Goal: Task Accomplishment & Management: Manage account settings

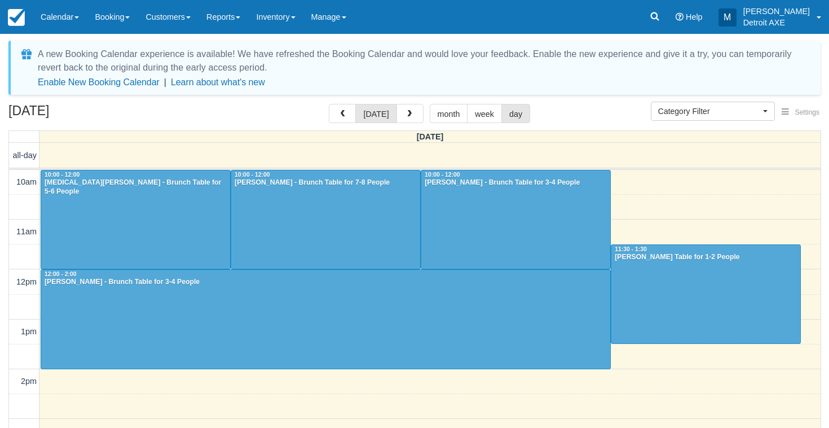
select select
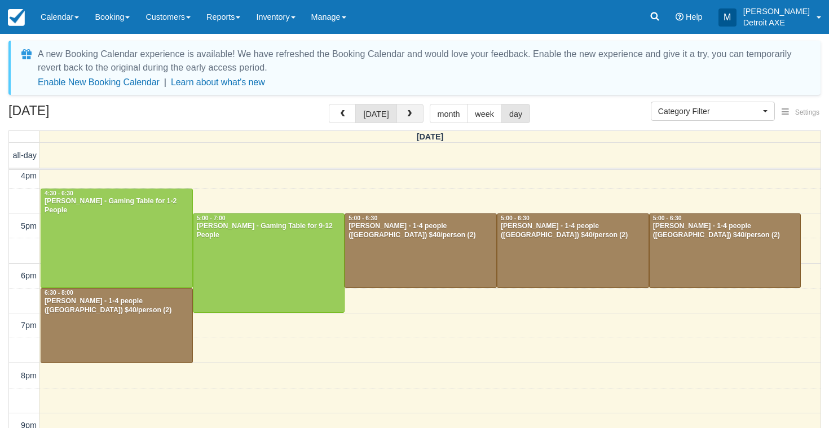
click at [419, 107] on button "button" at bounding box center [410, 113] width 27 height 19
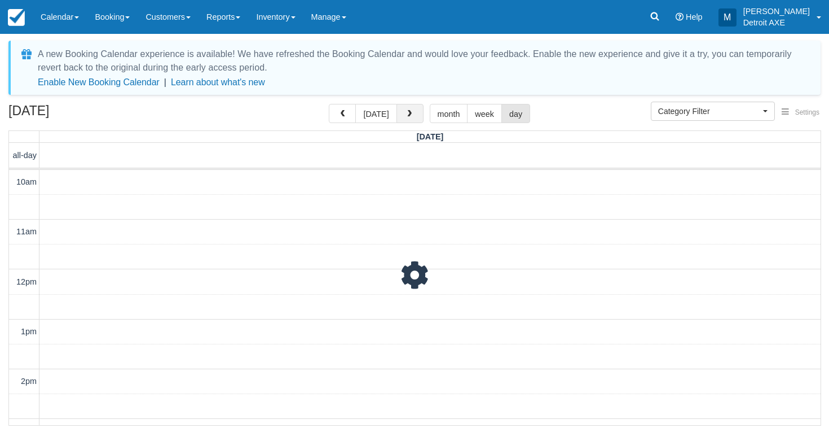
scroll to position [100, 0]
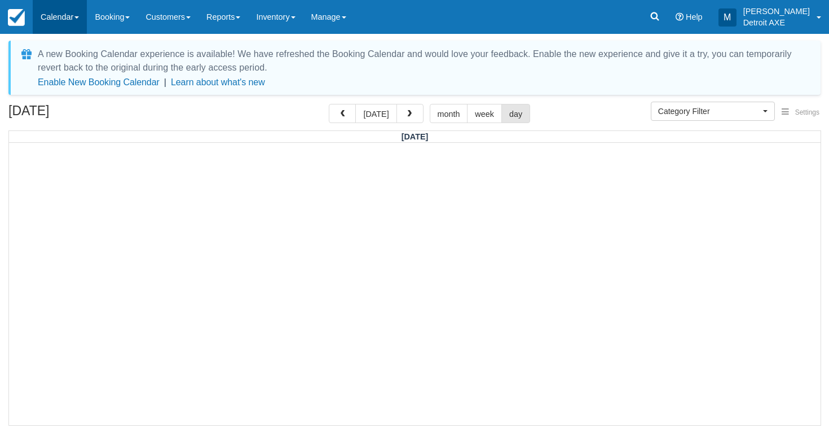
click at [37, 23] on link "Calendar" at bounding box center [60, 17] width 54 height 34
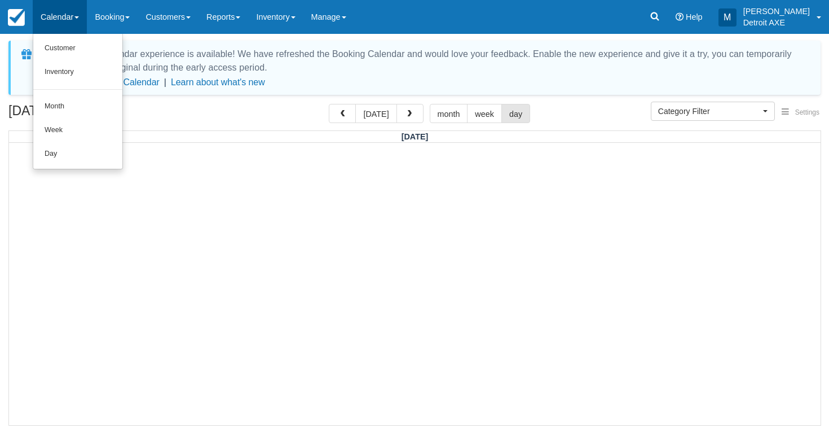
click at [83, 163] on ul "Customer Inventory Month Week Day" at bounding box center [78, 101] width 90 height 135
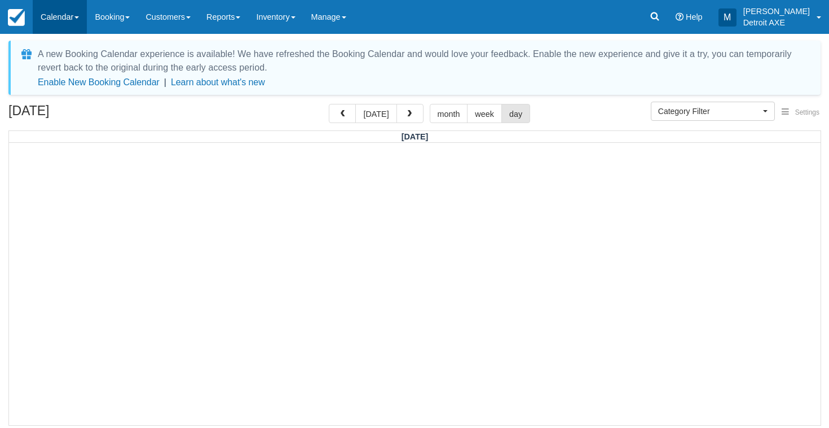
click at [68, 14] on link "Calendar" at bounding box center [60, 17] width 54 height 34
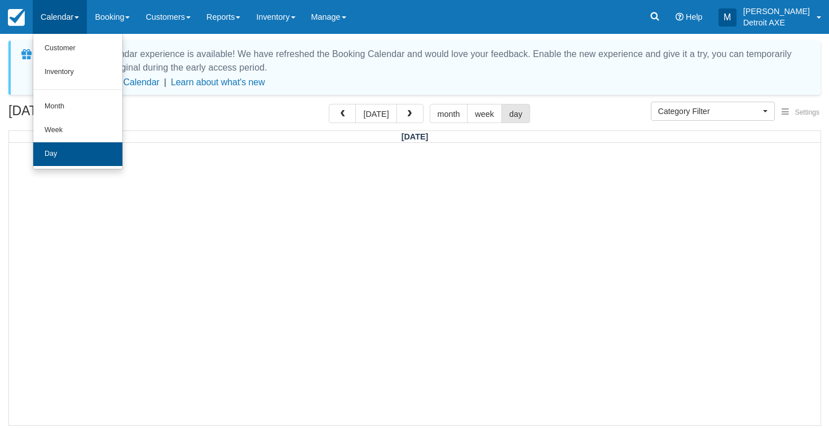
click at [68, 161] on link "Day" at bounding box center [77, 154] width 89 height 24
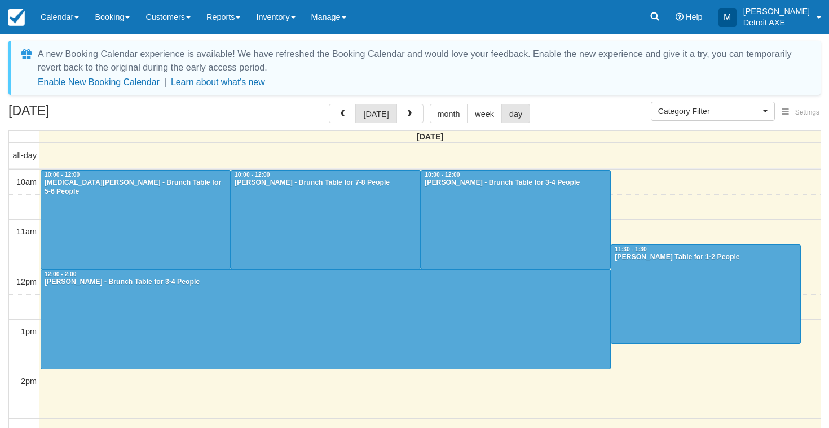
select select
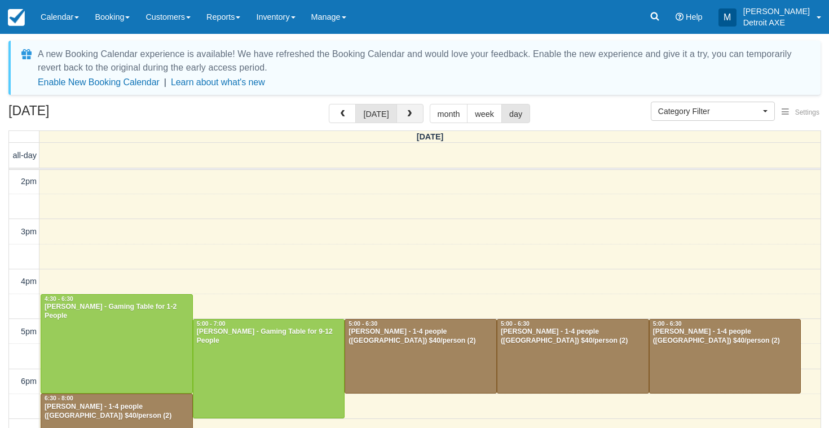
click at [414, 112] on button "button" at bounding box center [410, 113] width 27 height 19
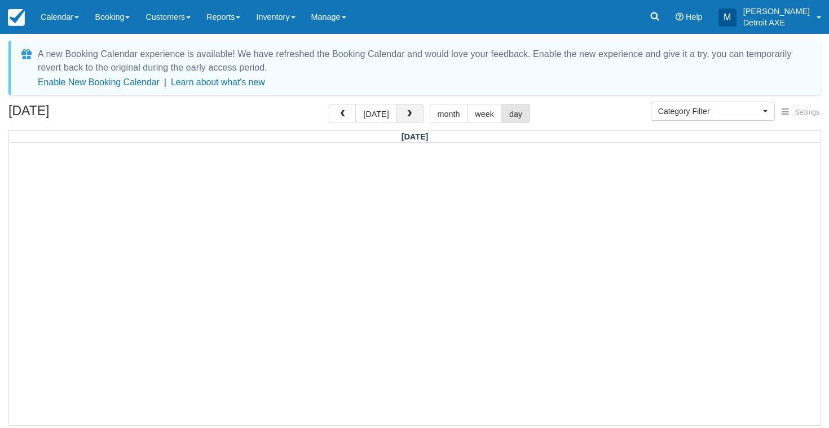
click at [414, 113] on button "button" at bounding box center [410, 113] width 27 height 19
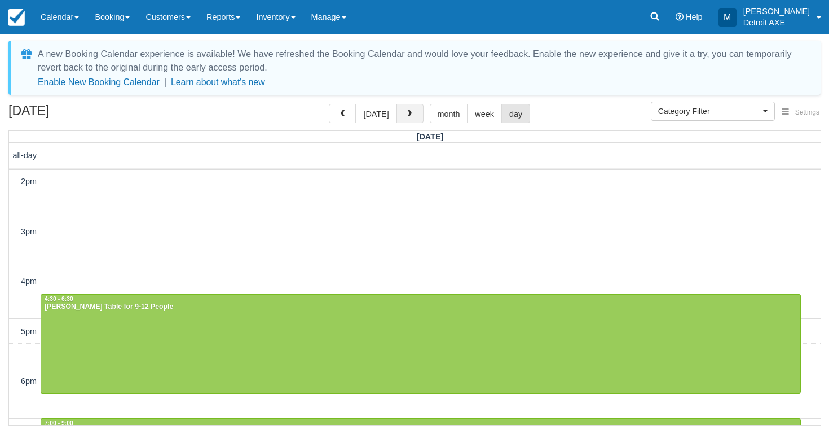
click at [414, 111] on button "button" at bounding box center [410, 113] width 27 height 19
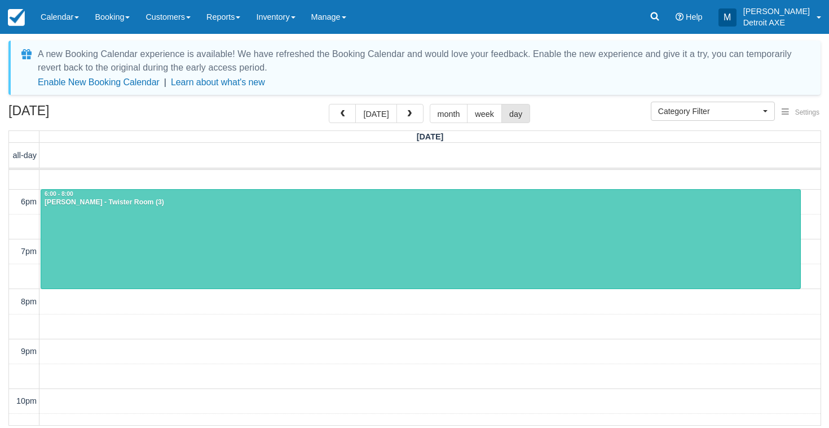
scroll to position [405, 0]
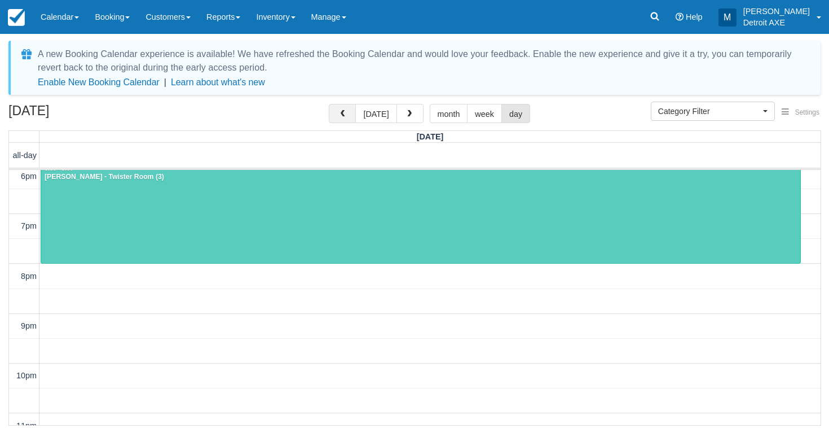
click at [354, 116] on button "button" at bounding box center [342, 113] width 27 height 19
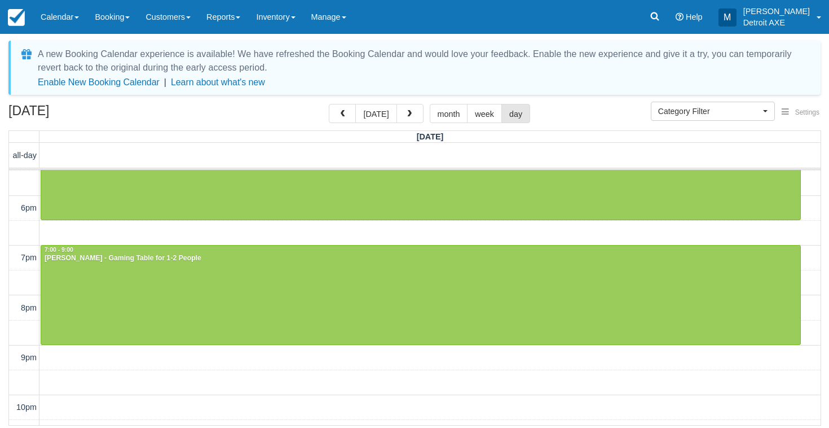
scroll to position [383, 0]
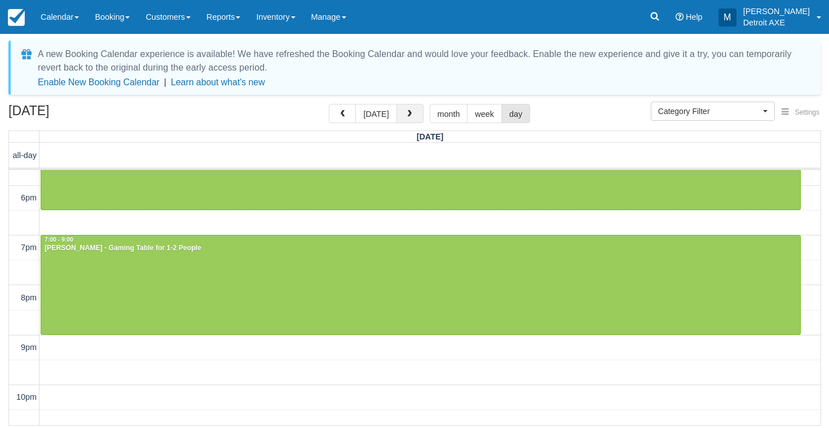
click at [407, 107] on button "button" at bounding box center [410, 113] width 27 height 19
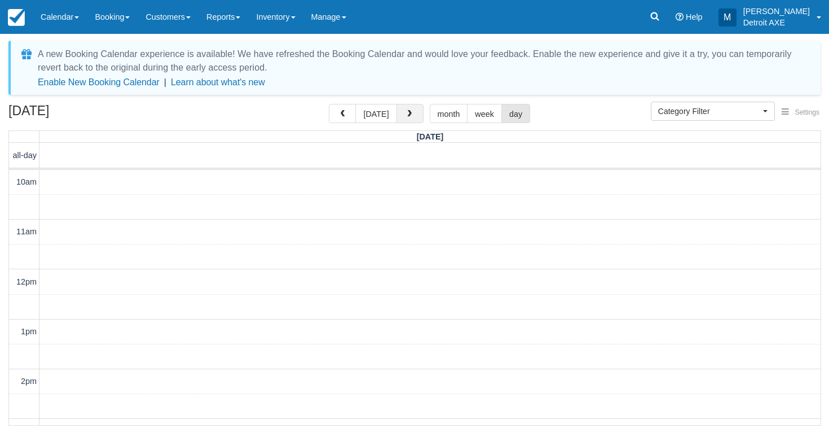
scroll to position [200, 0]
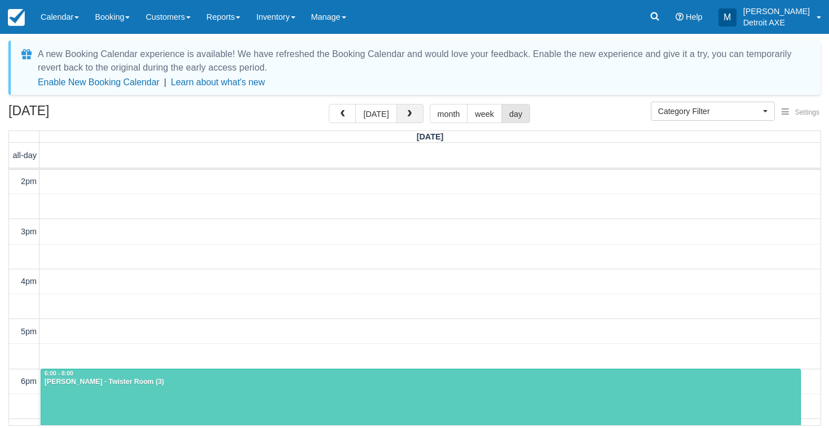
click at [407, 107] on button "button" at bounding box center [410, 113] width 27 height 19
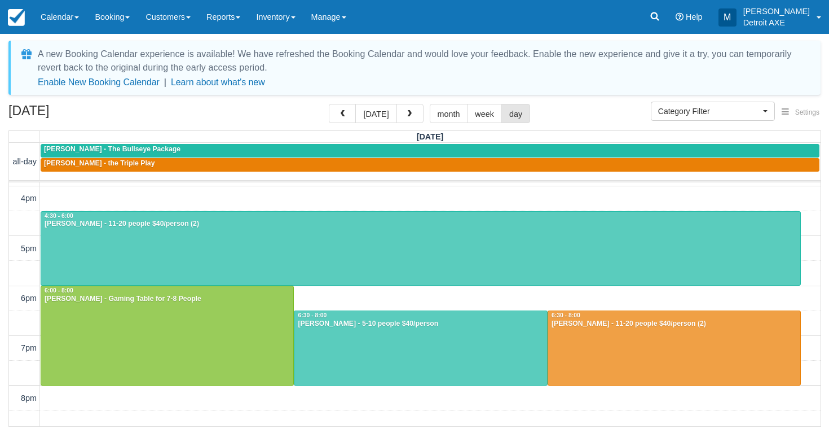
scroll to position [296, 0]
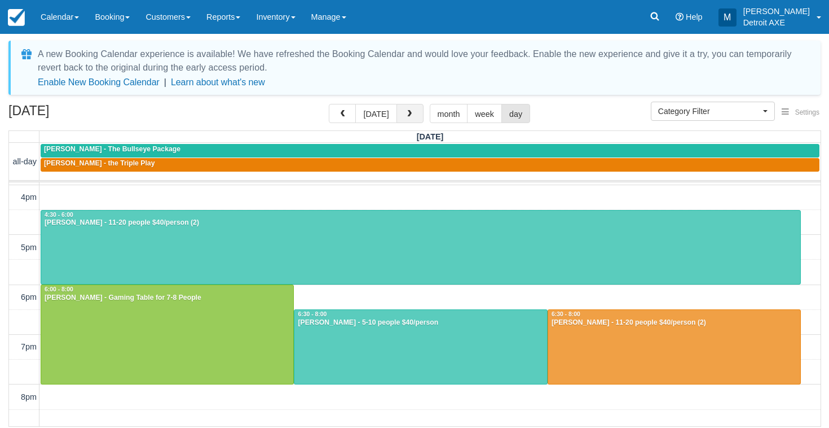
click at [405, 108] on button "button" at bounding box center [410, 113] width 27 height 19
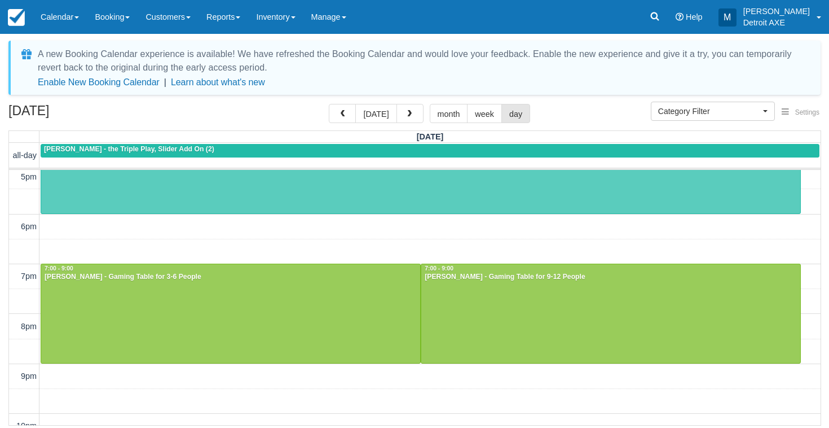
scroll to position [355, 0]
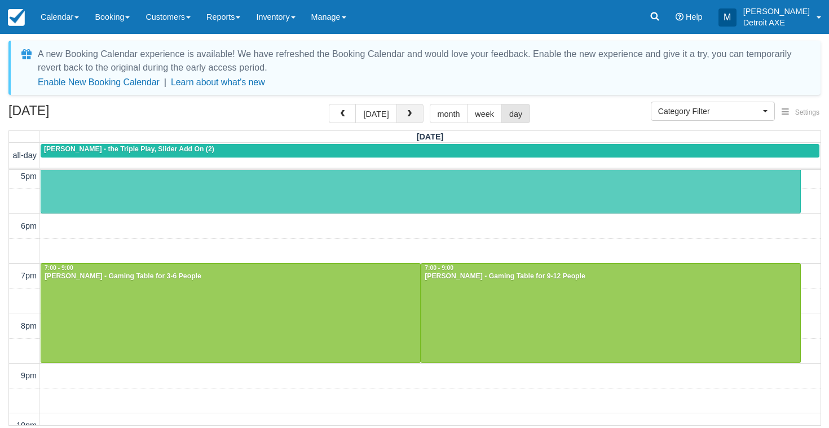
click at [412, 113] on button "button" at bounding box center [410, 113] width 27 height 19
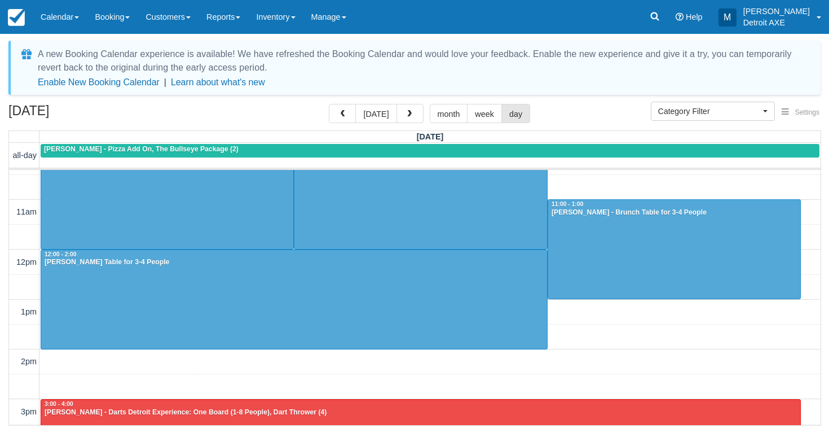
scroll to position [21, 0]
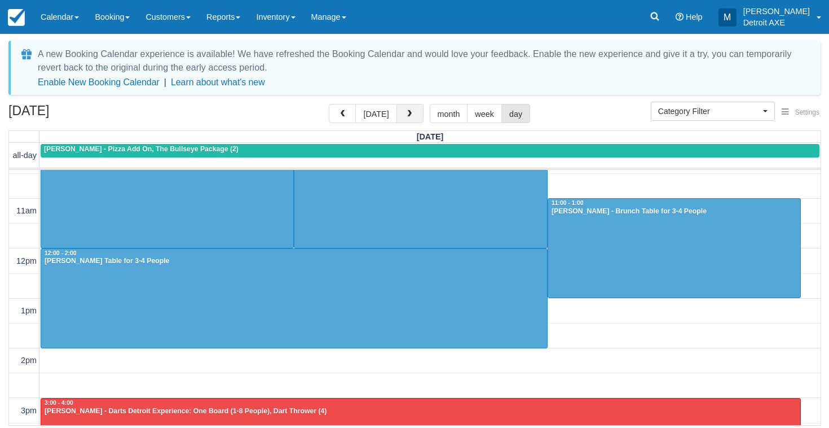
click at [406, 110] on span "button" at bounding box center [410, 114] width 8 height 8
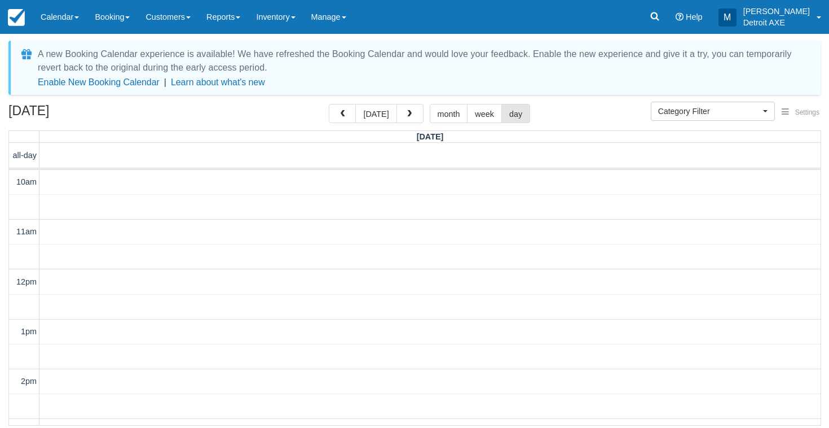
click at [410, 124] on div "September 21, 2025 today month week day" at bounding box center [414, 116] width 813 height 24
click at [410, 120] on button "button" at bounding box center [410, 113] width 27 height 19
click at [406, 113] on span "button" at bounding box center [410, 114] width 8 height 8
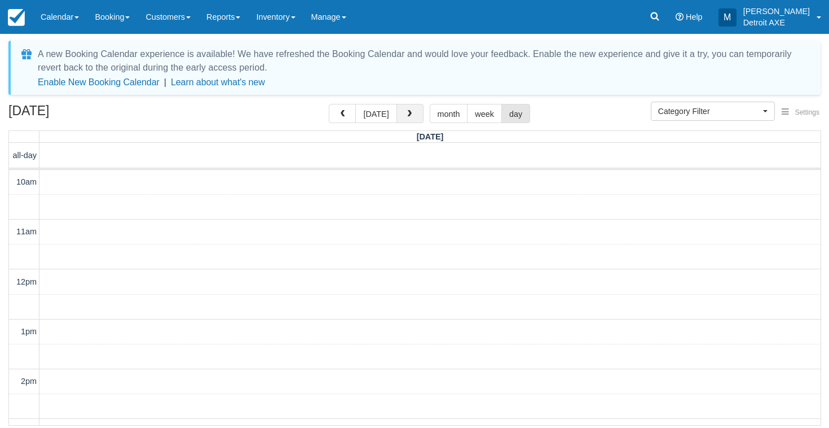
scroll to position [200, 0]
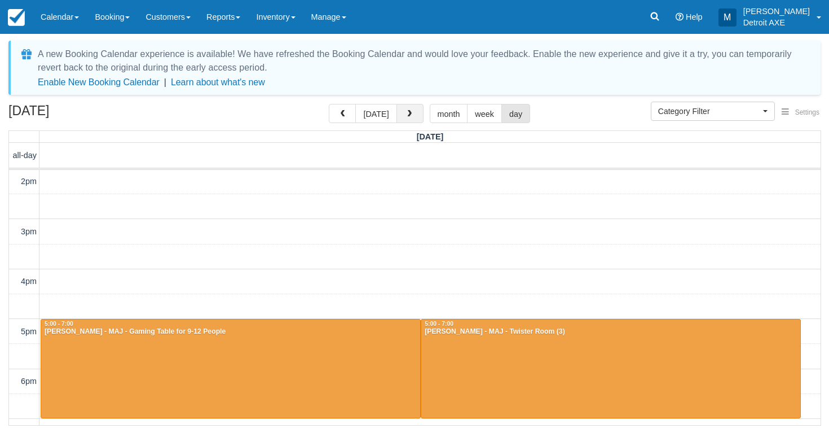
click at [406, 113] on span "button" at bounding box center [410, 114] width 8 height 8
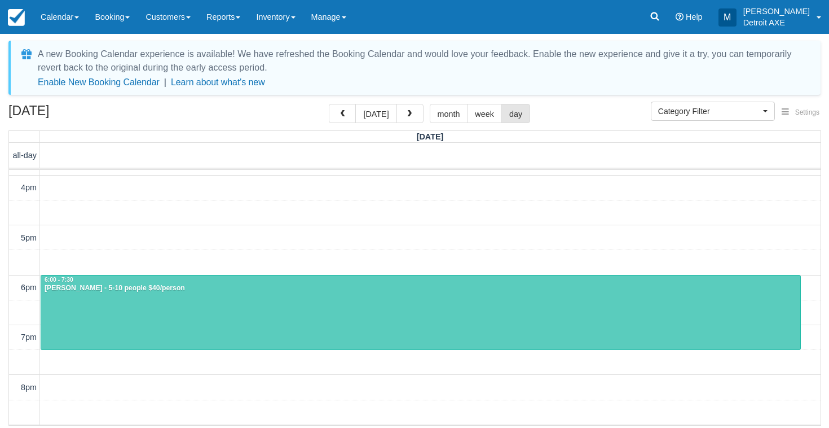
scroll to position [297, 0]
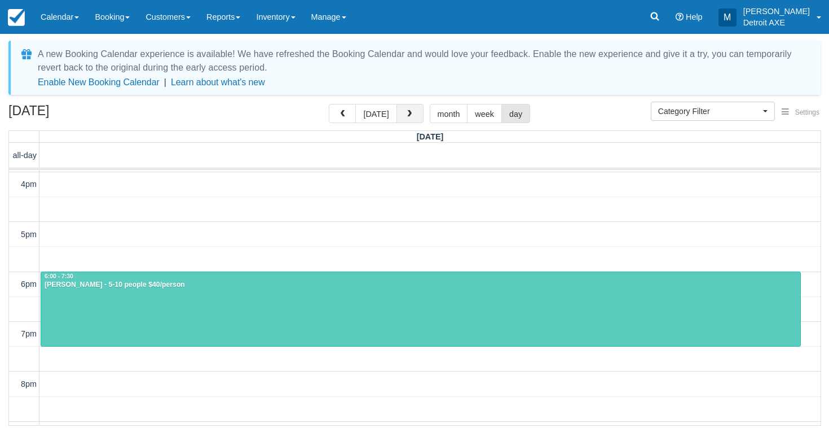
click at [409, 106] on button "button" at bounding box center [410, 113] width 27 height 19
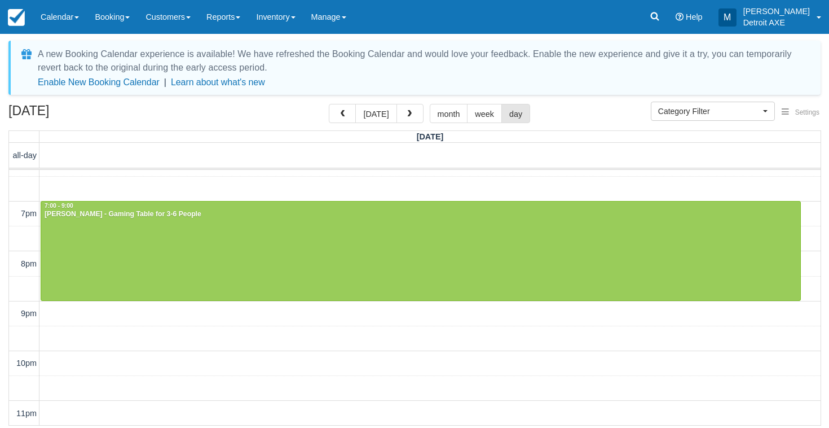
scroll to position [417, 0]
click at [414, 116] on button "button" at bounding box center [410, 113] width 27 height 19
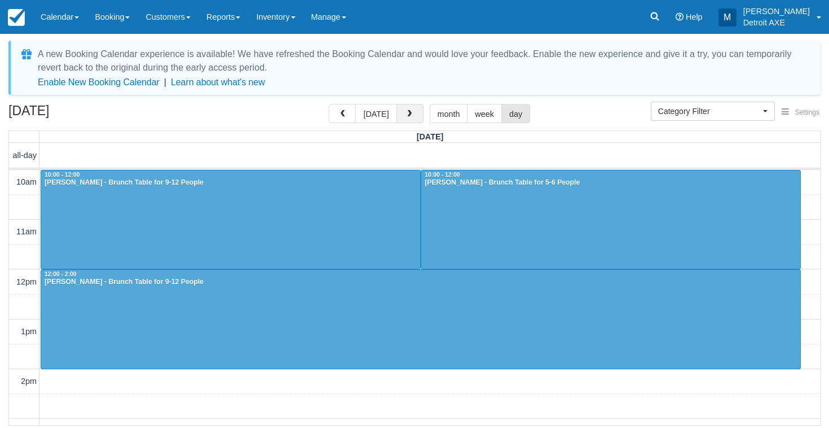
click at [406, 116] on span "button" at bounding box center [410, 114] width 8 height 8
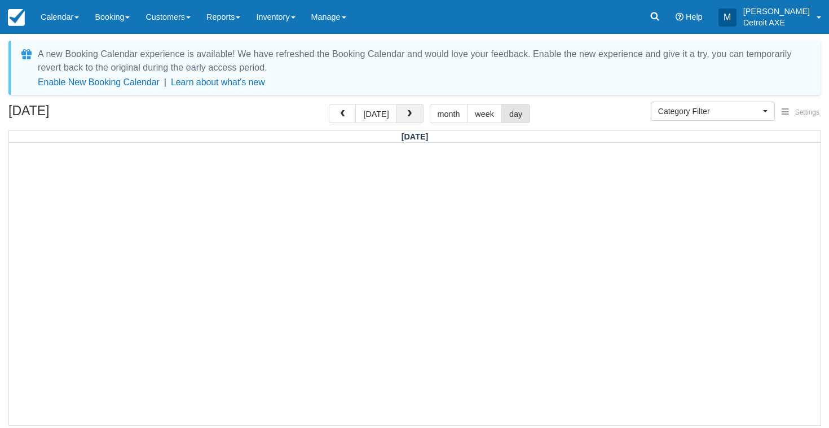
click at [406, 115] on span "button" at bounding box center [410, 114] width 8 height 8
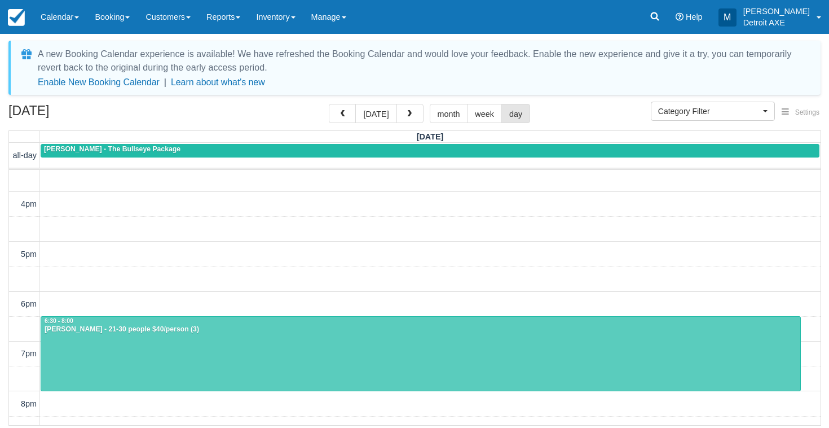
scroll to position [279, 0]
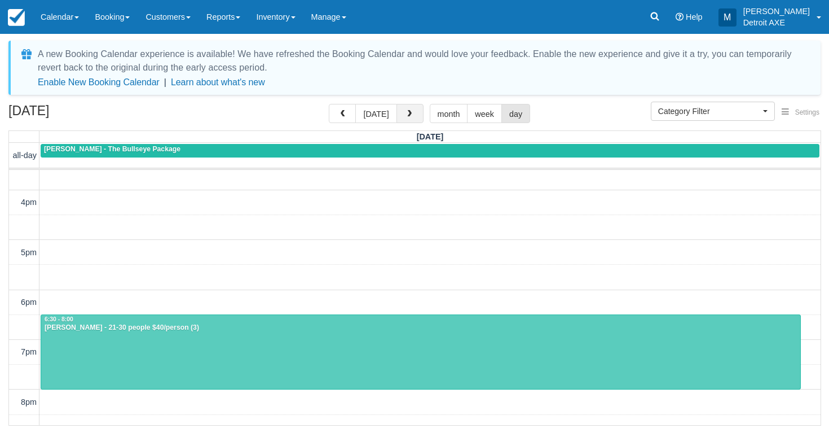
click at [419, 111] on button "button" at bounding box center [410, 113] width 27 height 19
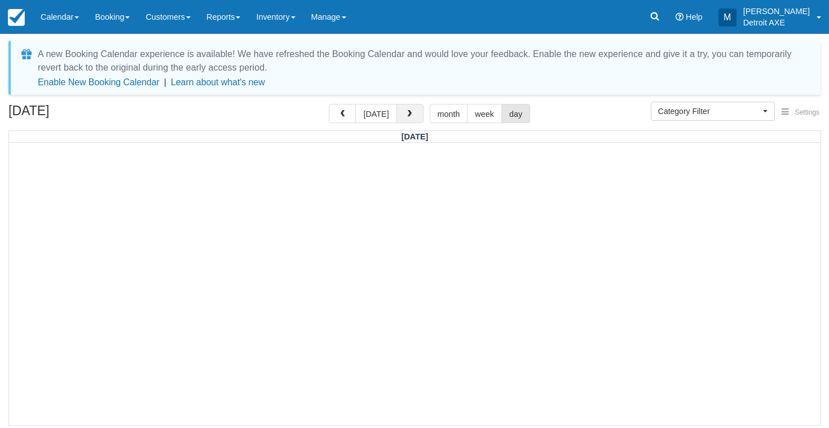
click at [410, 114] on span "button" at bounding box center [410, 114] width 8 height 8
click at [380, 113] on button "[DATE]" at bounding box center [375, 113] width 41 height 19
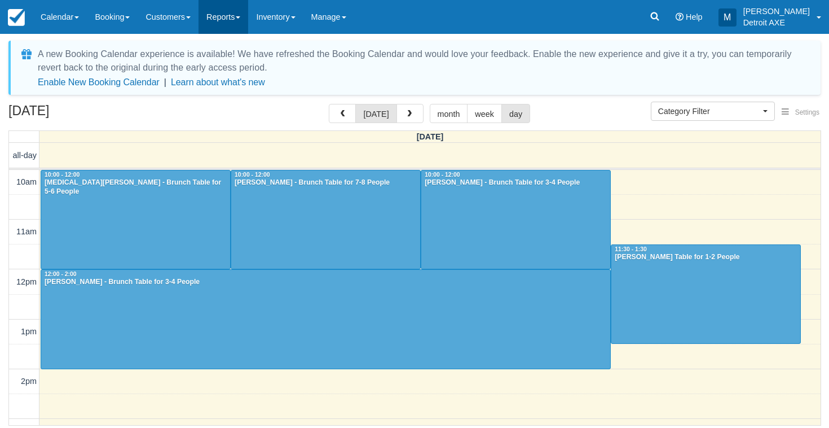
scroll to position [200, 0]
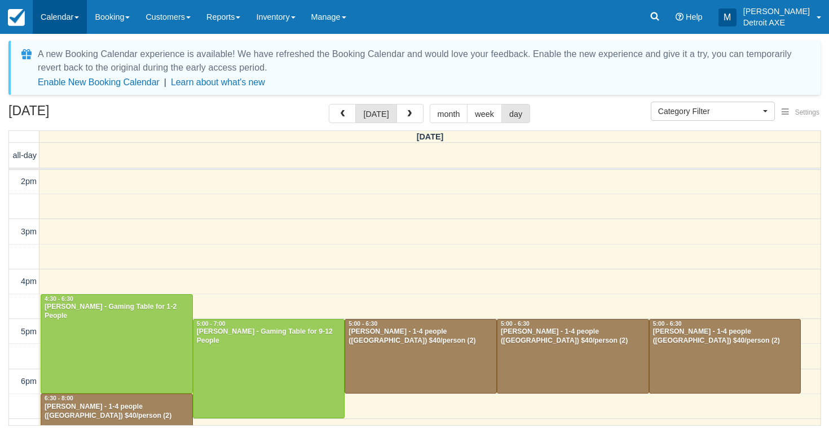
click at [78, 25] on link "Calendar" at bounding box center [60, 17] width 54 height 34
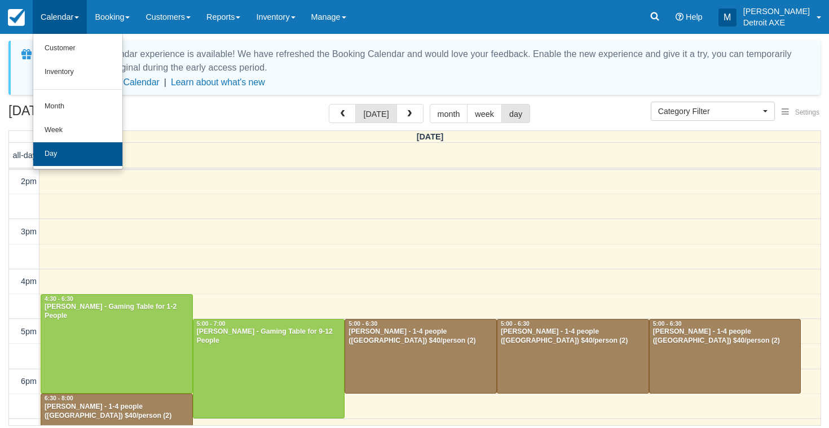
click at [98, 149] on link "Day" at bounding box center [77, 154] width 89 height 24
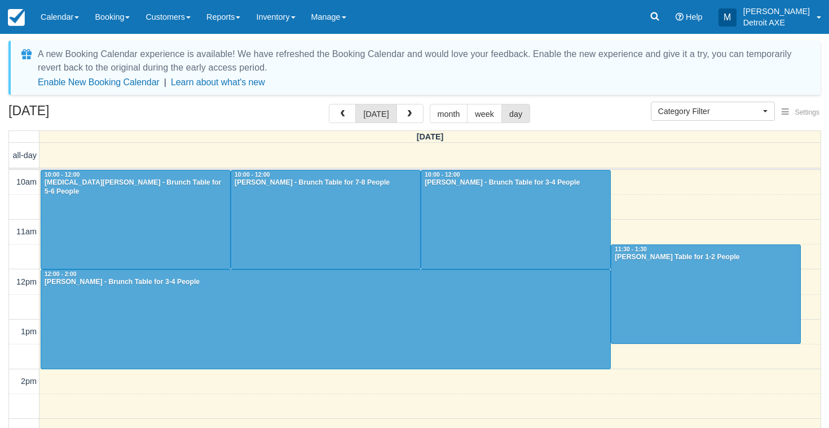
select select
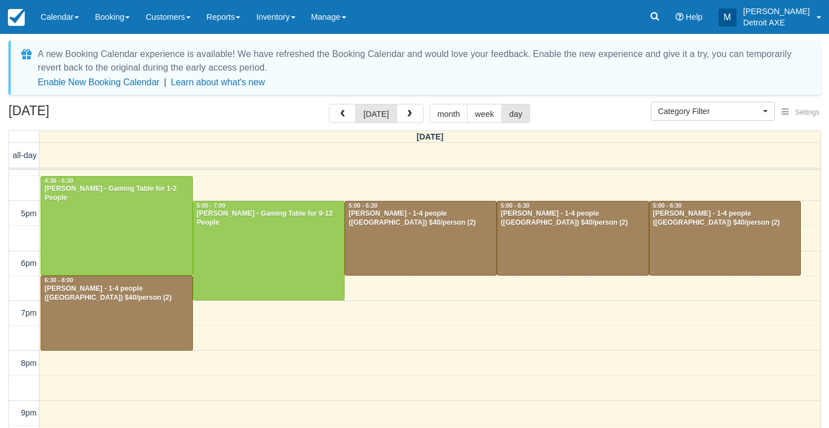
scroll to position [331, 0]
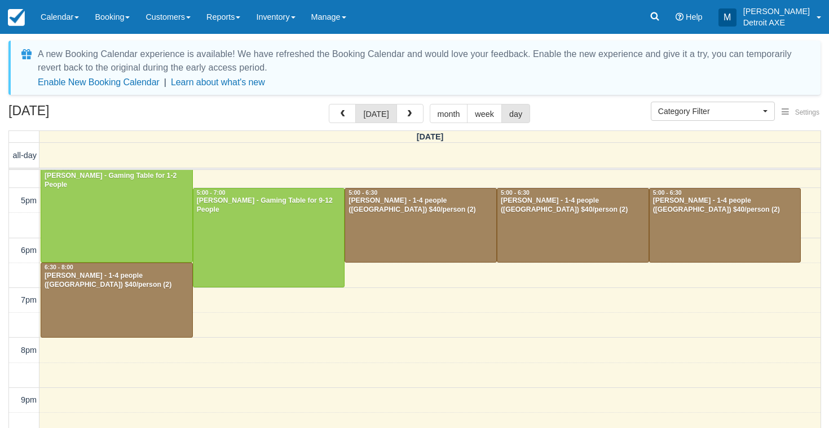
click at [148, 302] on div at bounding box center [116, 300] width 151 height 74
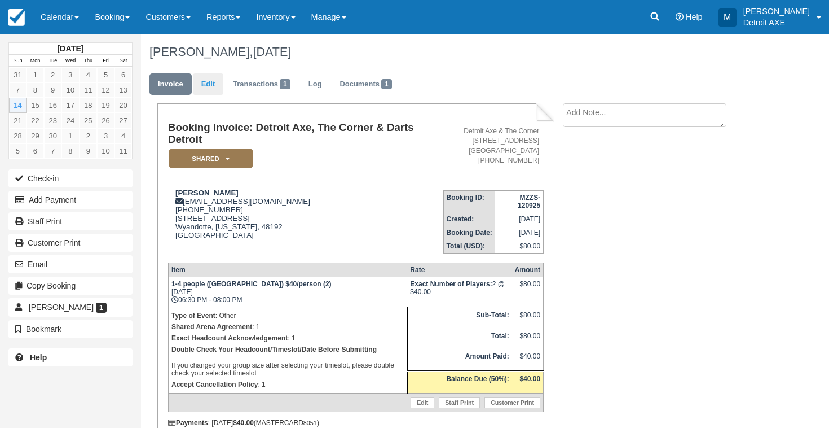
click at [208, 89] on link "Edit" at bounding box center [208, 84] width 30 height 22
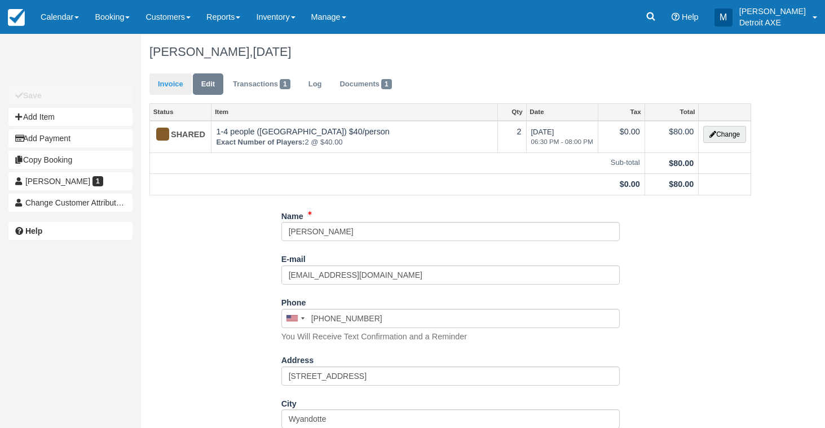
click at [182, 86] on link "Invoice" at bounding box center [171, 84] width 42 height 22
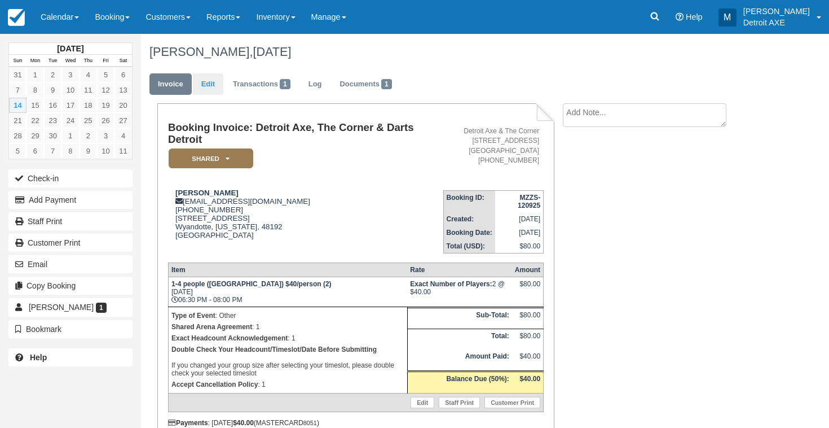
click at [200, 86] on link "Edit" at bounding box center [208, 84] width 30 height 22
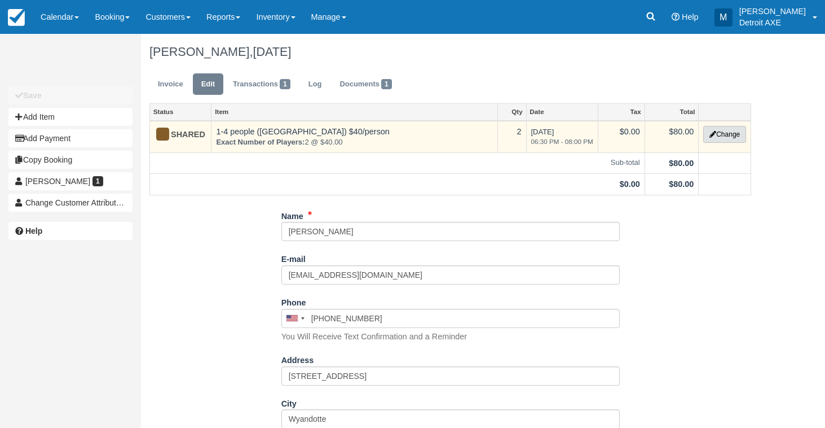
click at [713, 137] on icon "button" at bounding box center [713, 134] width 7 height 7
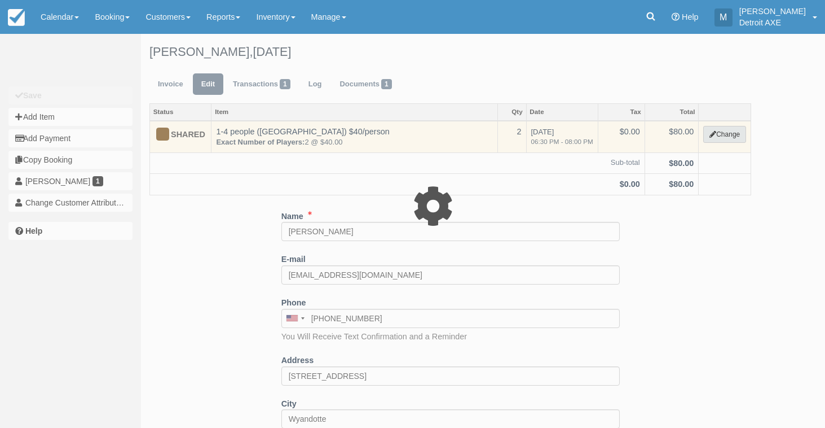
select select "14"
type input "80.00"
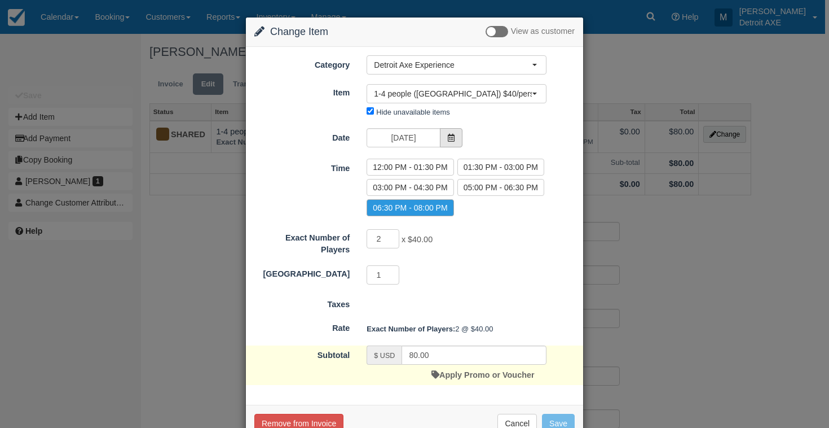
click at [454, 131] on span at bounding box center [451, 137] width 23 height 19
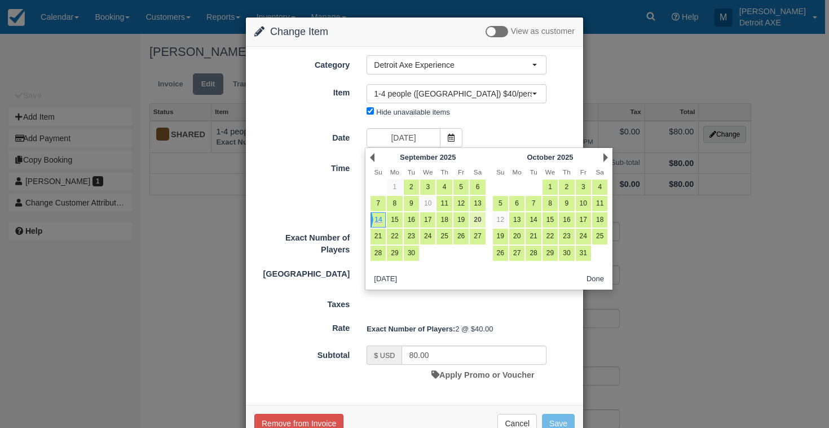
click at [478, 218] on link "20" at bounding box center [477, 219] width 15 height 15
type input "09/20/25"
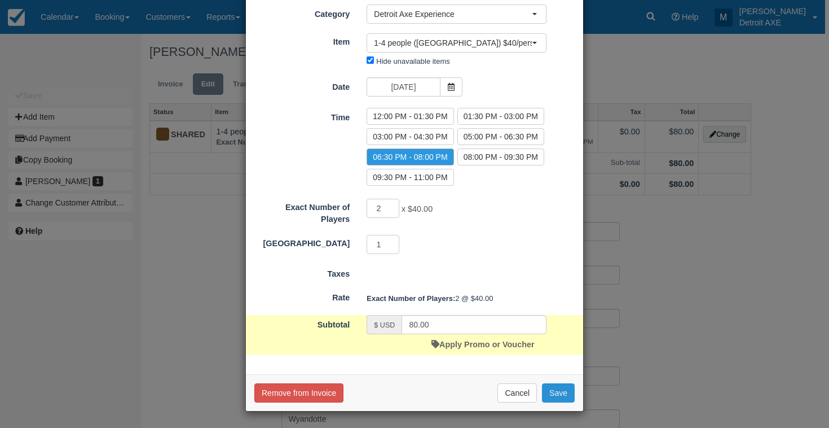
scroll to position [50, 0]
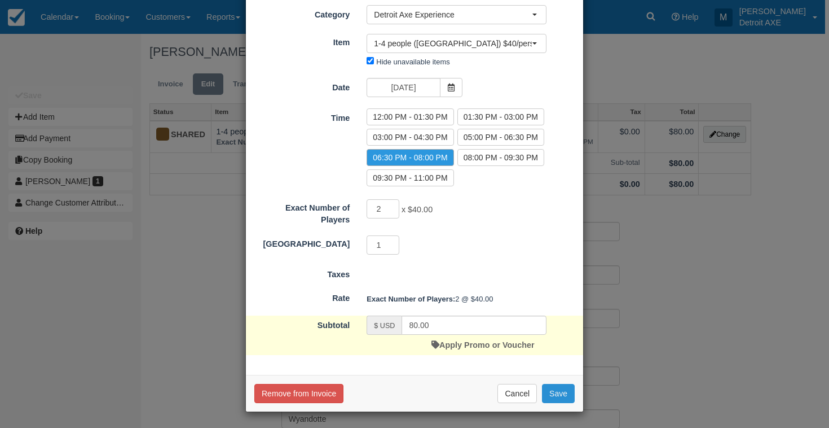
click at [551, 396] on button "Save" at bounding box center [558, 393] width 33 height 19
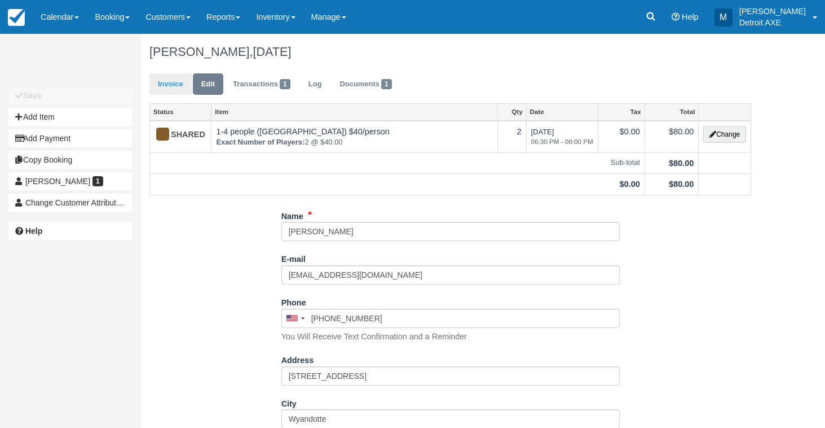
click at [176, 89] on link "Invoice" at bounding box center [171, 84] width 42 height 22
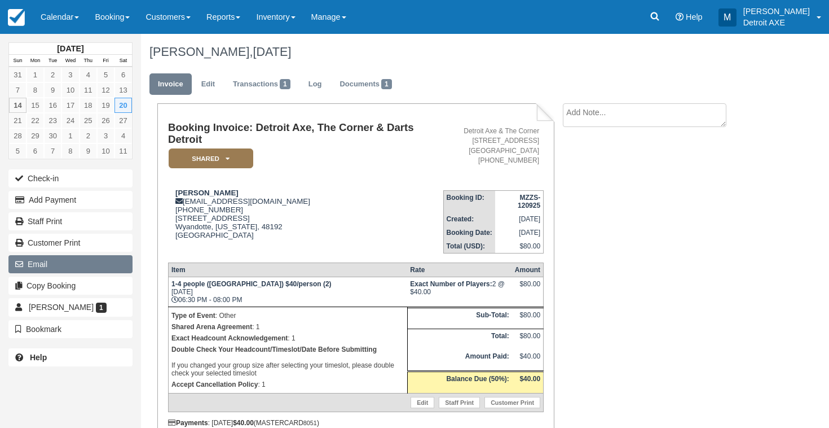
click at [90, 266] on button "Email" at bounding box center [70, 264] width 124 height 18
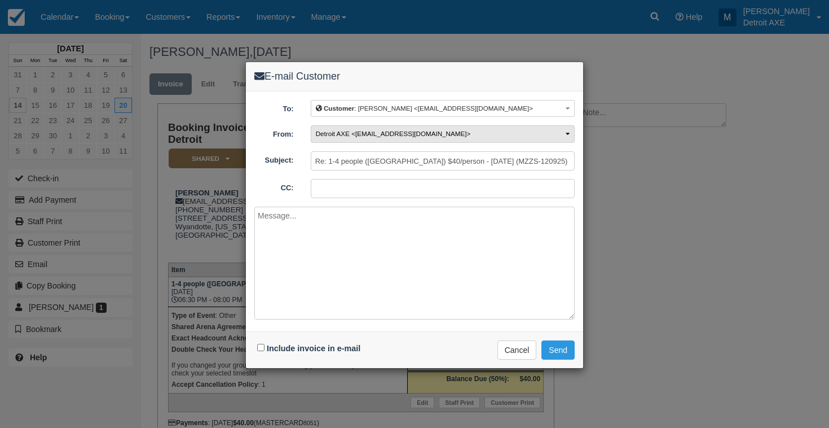
click at [353, 134] on span "Detroit AXE <ric@thecornerferndale.com>" at bounding box center [393, 133] width 155 height 7
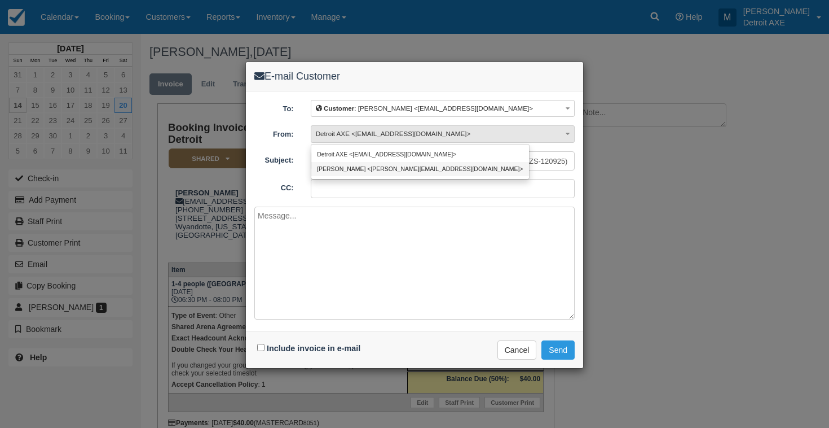
click at [348, 164] on link "Marissa <marissa@detroitaxe.com>" at bounding box center [420, 169] width 218 height 14
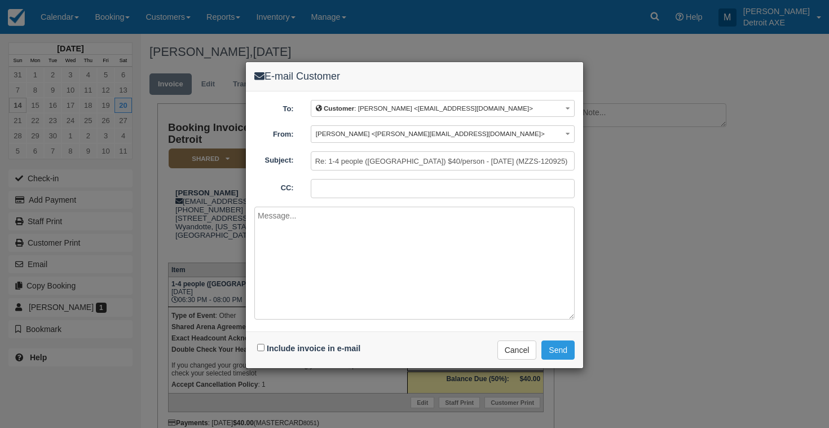
click at [260, 344] on input "Include invoice in e-mail" at bounding box center [260, 347] width 7 height 7
checkbox input "true"
click at [557, 345] on button "Send" at bounding box center [558, 349] width 33 height 19
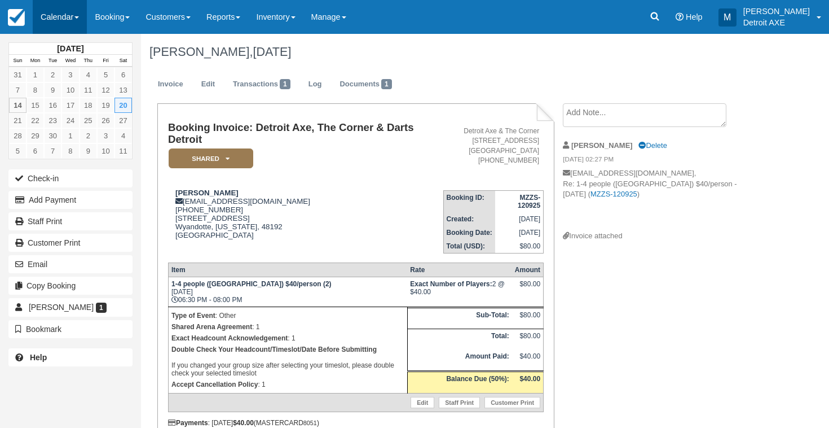
click at [65, 22] on link "Calendar" at bounding box center [60, 17] width 54 height 34
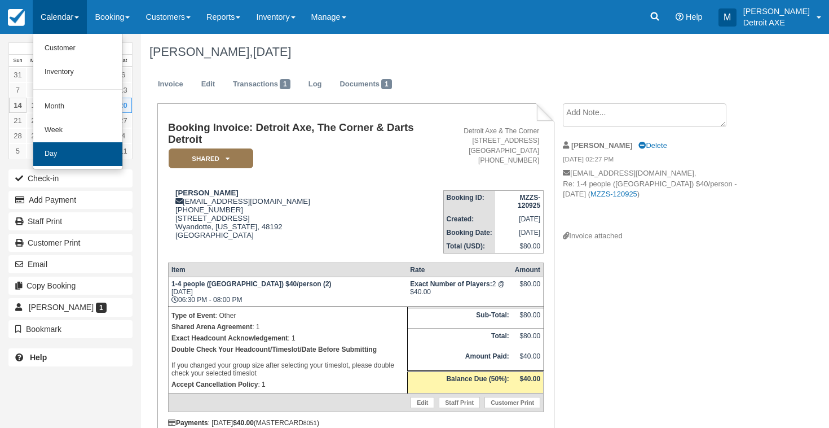
click at [61, 147] on link "Day" at bounding box center [77, 154] width 89 height 24
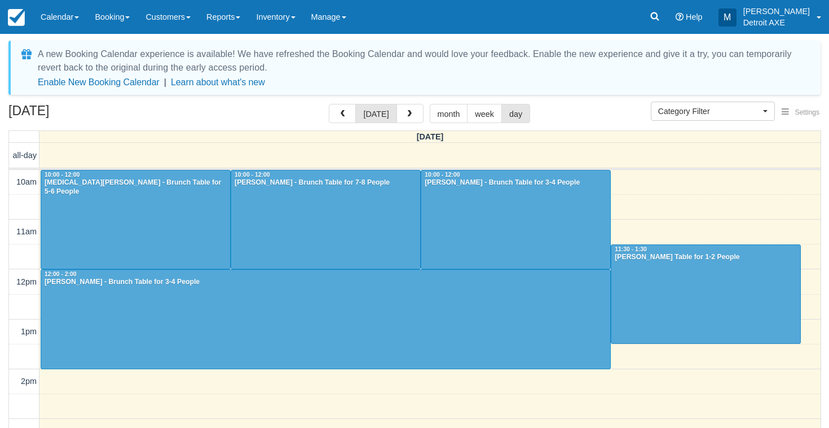
select select
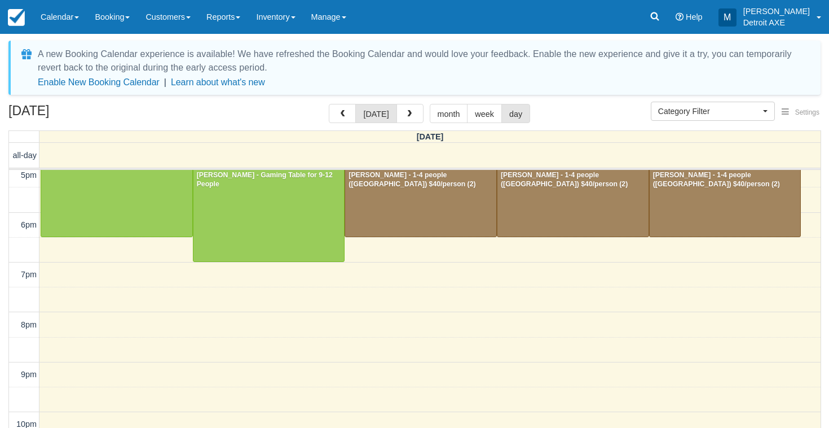
scroll to position [356, 0]
click at [49, 26] on link "Calendar" at bounding box center [60, 17] width 54 height 34
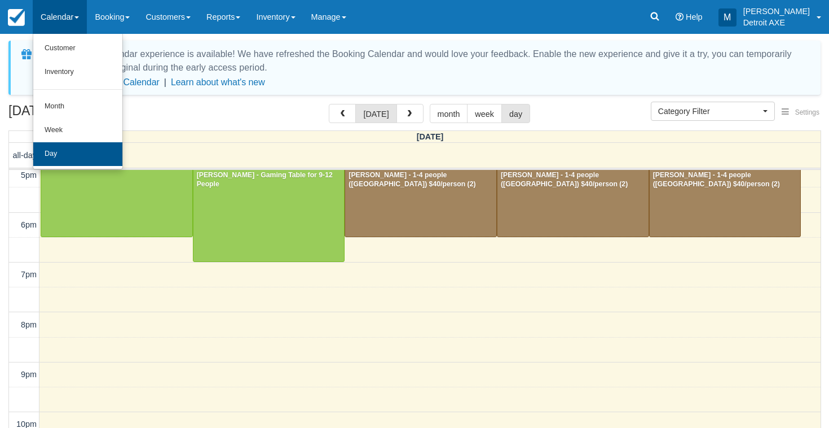
click at [67, 161] on link "Day" at bounding box center [77, 154] width 89 height 24
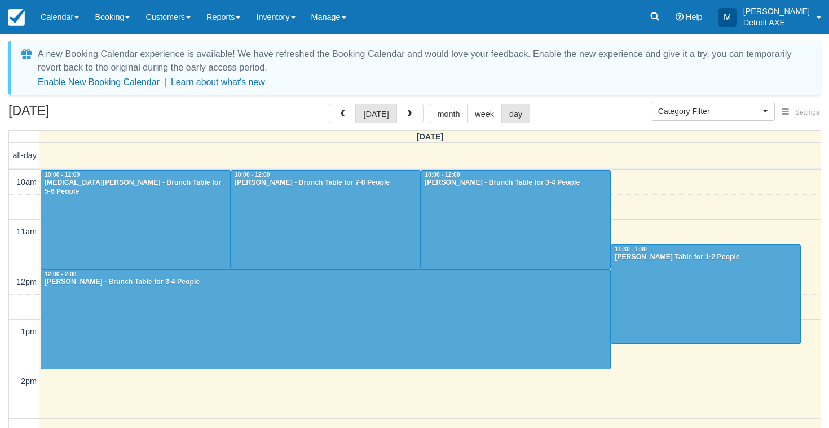
select select
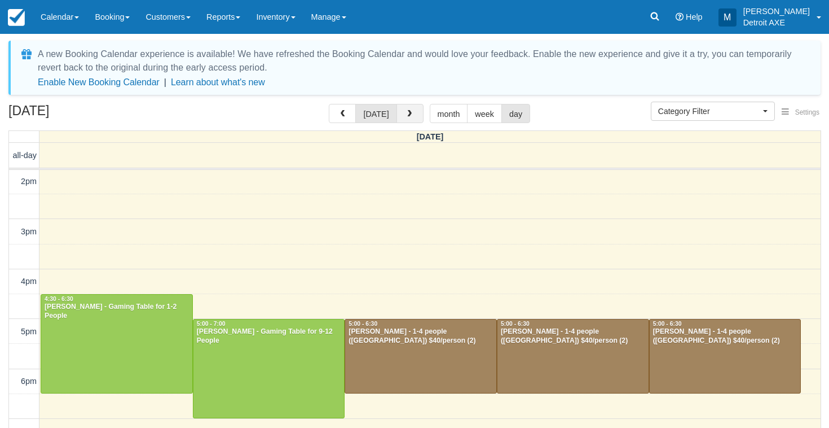
click at [411, 106] on button "button" at bounding box center [410, 113] width 27 height 19
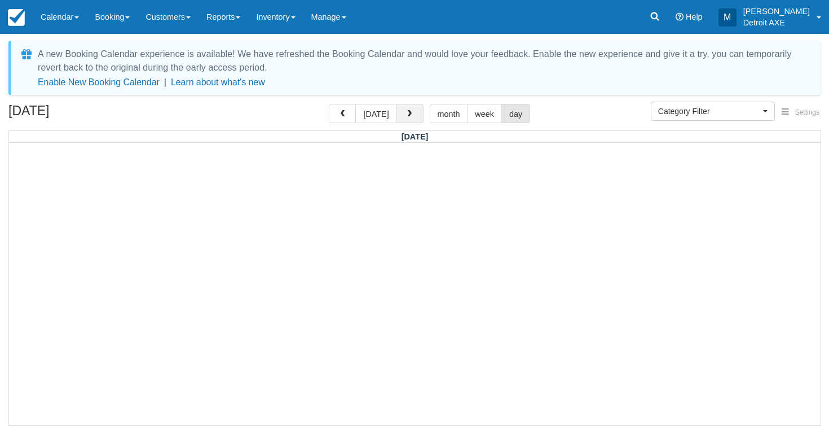
click at [407, 112] on span "button" at bounding box center [410, 114] width 8 height 8
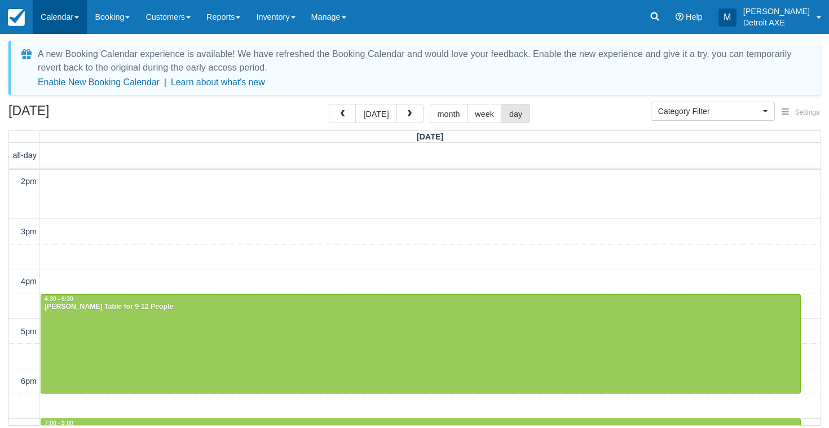
click at [79, 11] on link "Calendar" at bounding box center [60, 17] width 54 height 34
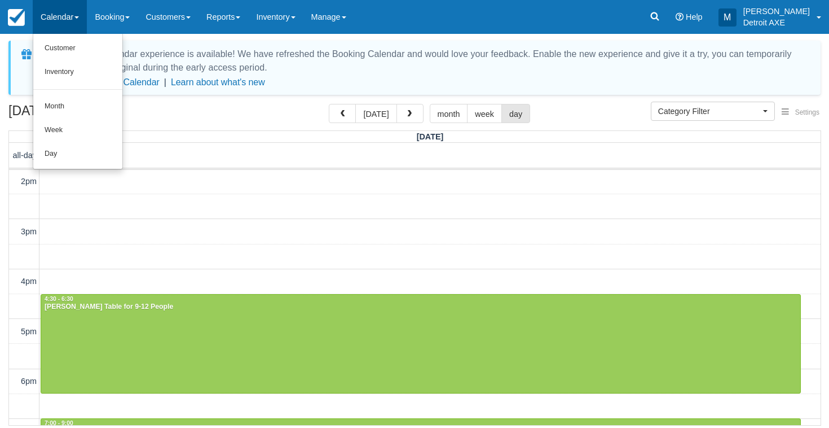
click at [80, 154] on link "Day" at bounding box center [77, 154] width 89 height 24
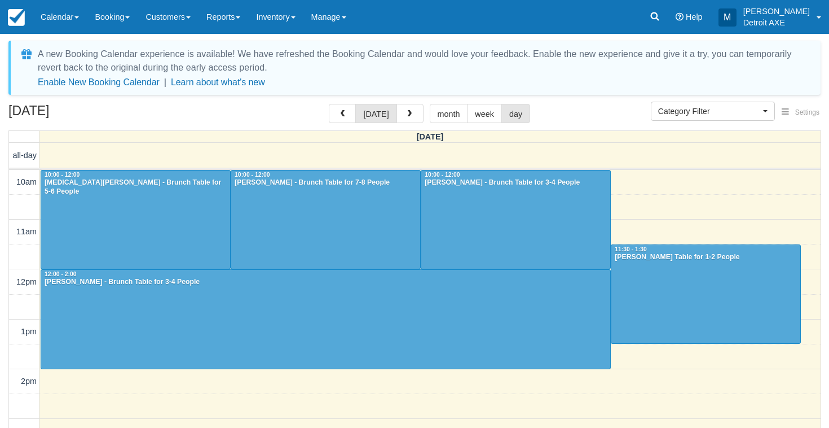
select select
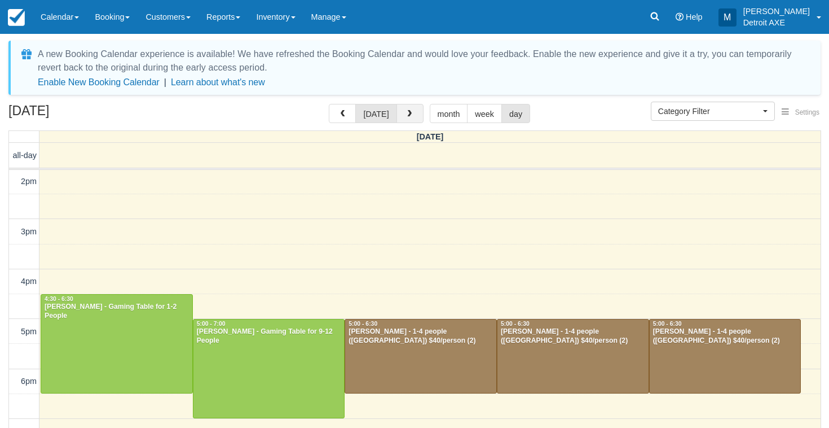
click at [406, 115] on span "button" at bounding box center [410, 114] width 8 height 8
